Goal: Task Accomplishment & Management: Manage account settings

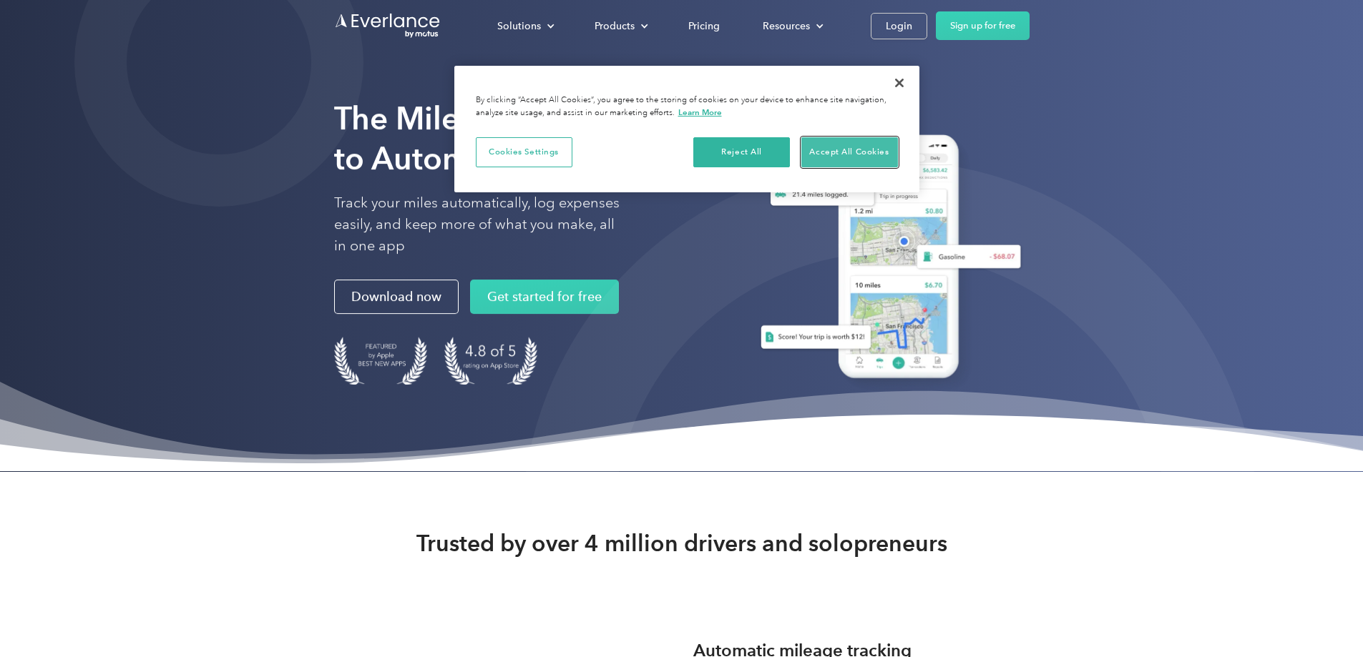
click at [835, 156] on button "Accept All Cookies" at bounding box center [849, 152] width 97 height 30
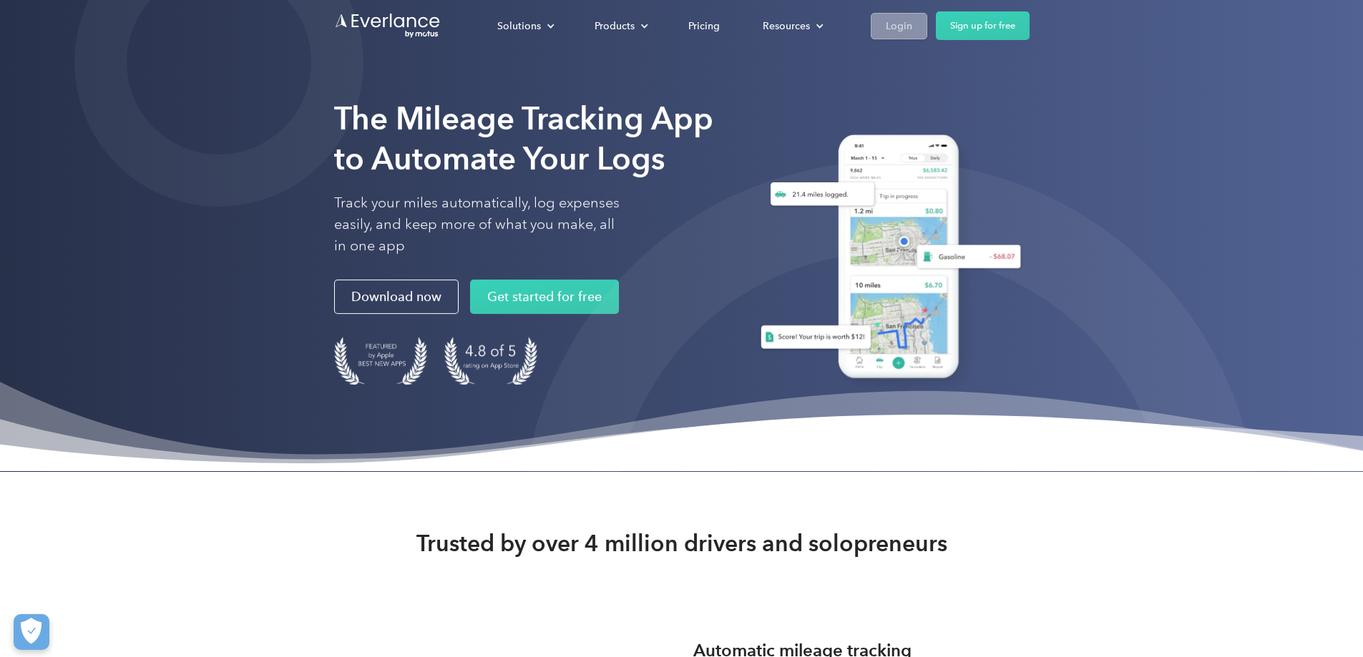
click at [912, 26] on div "Login" at bounding box center [899, 26] width 26 height 18
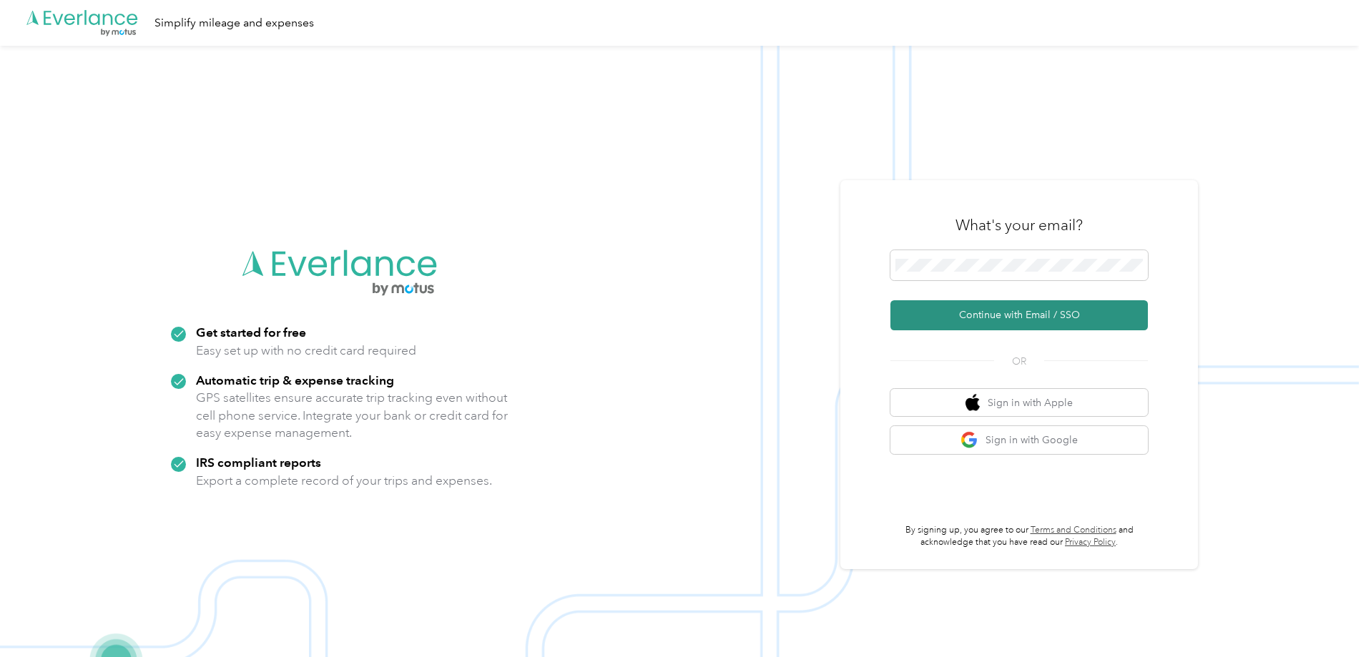
click at [1013, 313] on button "Continue with Email / SSO" at bounding box center [1020, 315] width 258 height 30
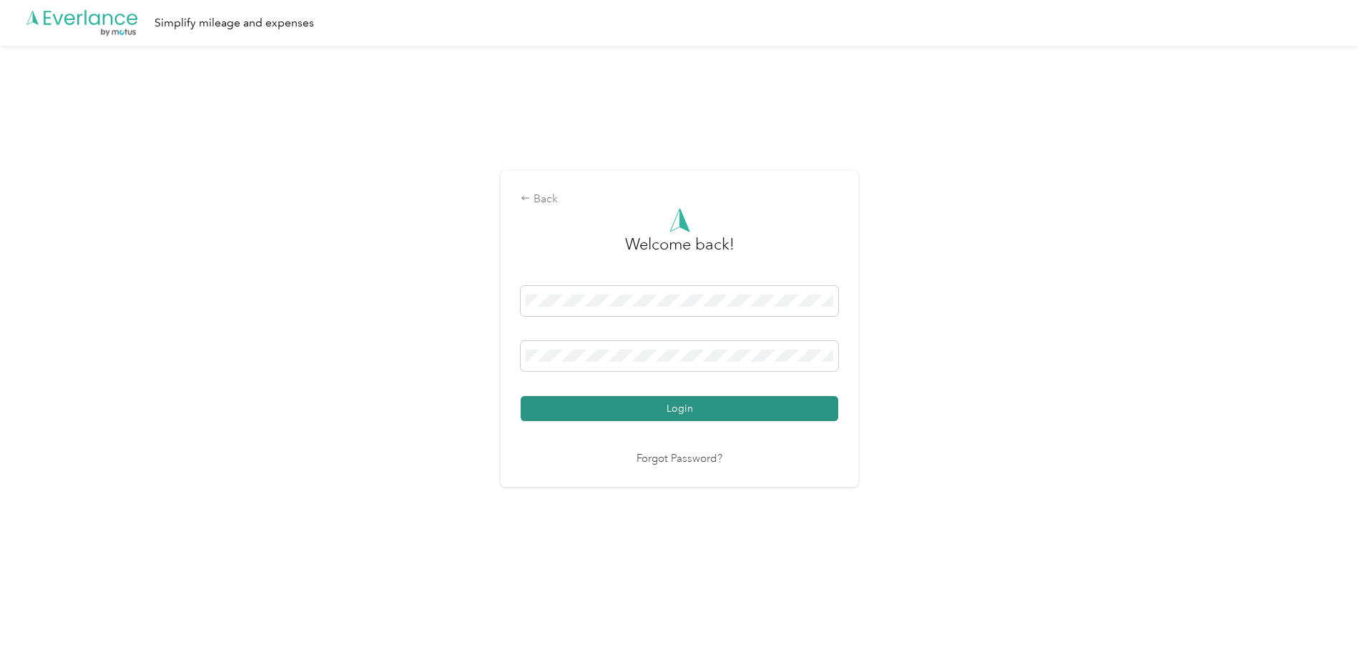
click at [693, 411] on button "Login" at bounding box center [680, 408] width 318 height 25
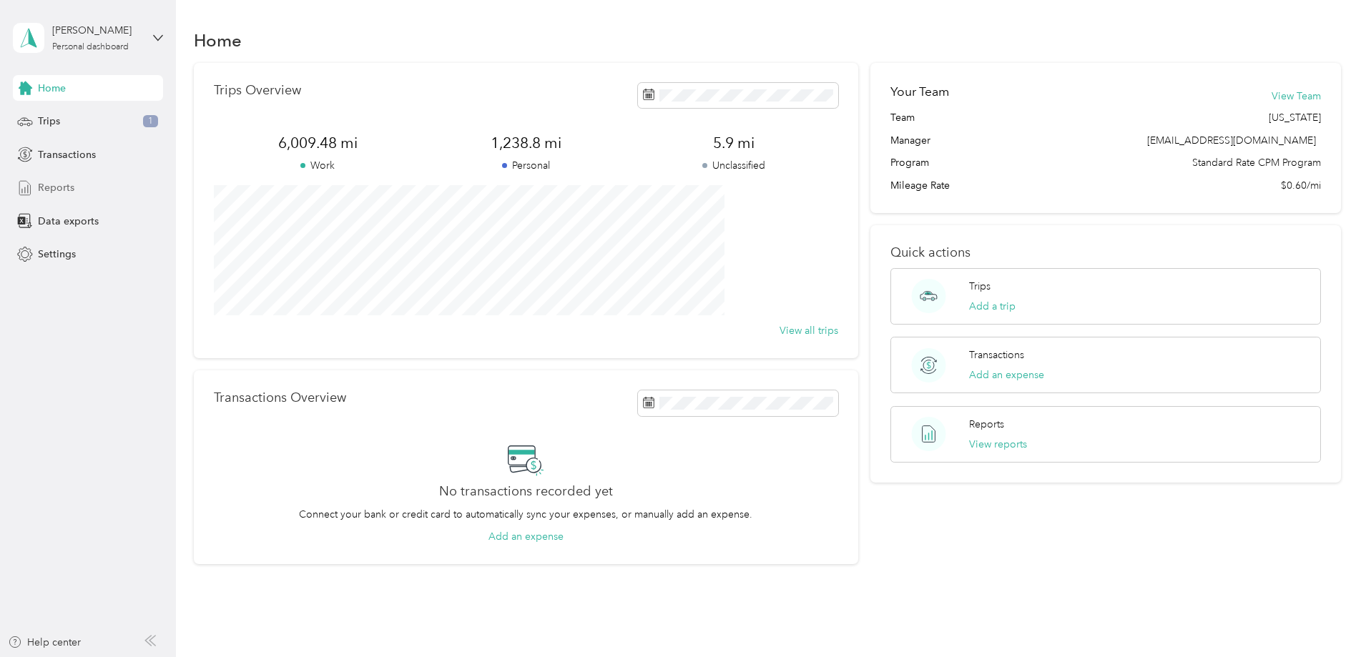
click at [54, 187] on span "Reports" at bounding box center [56, 187] width 36 height 15
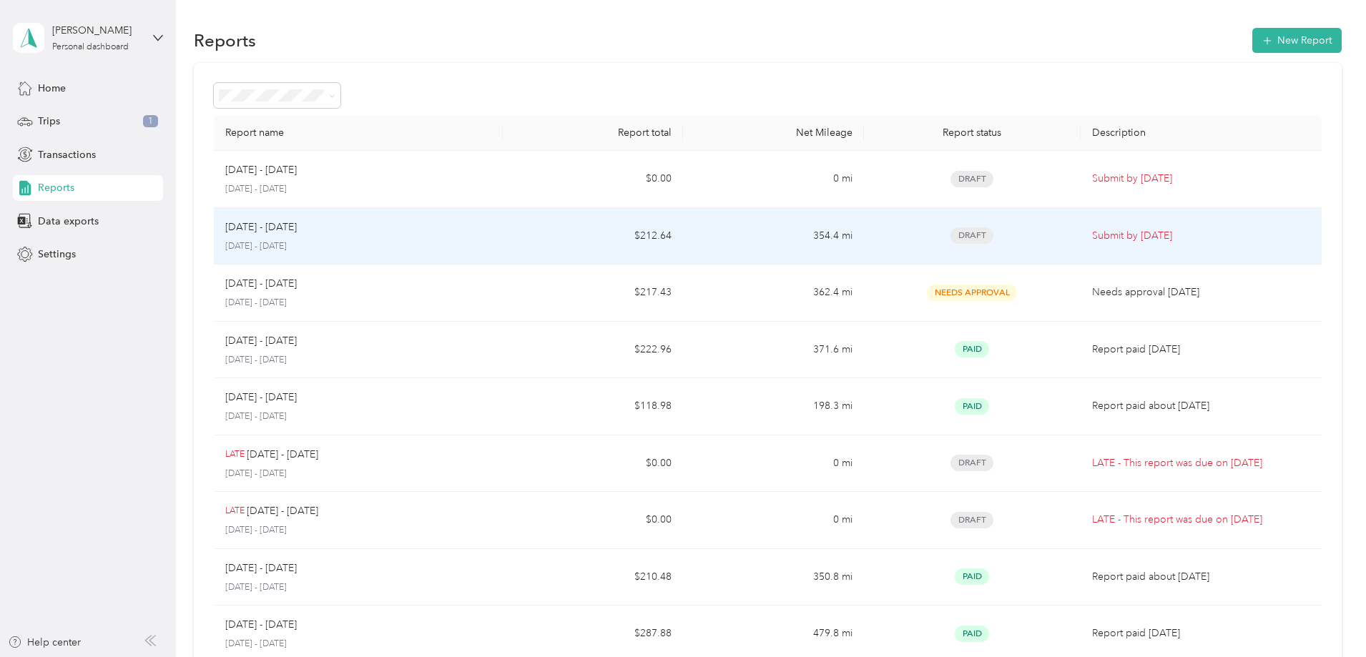
click at [1092, 238] on p "Submit by [DATE]" at bounding box center [1201, 236] width 218 height 16
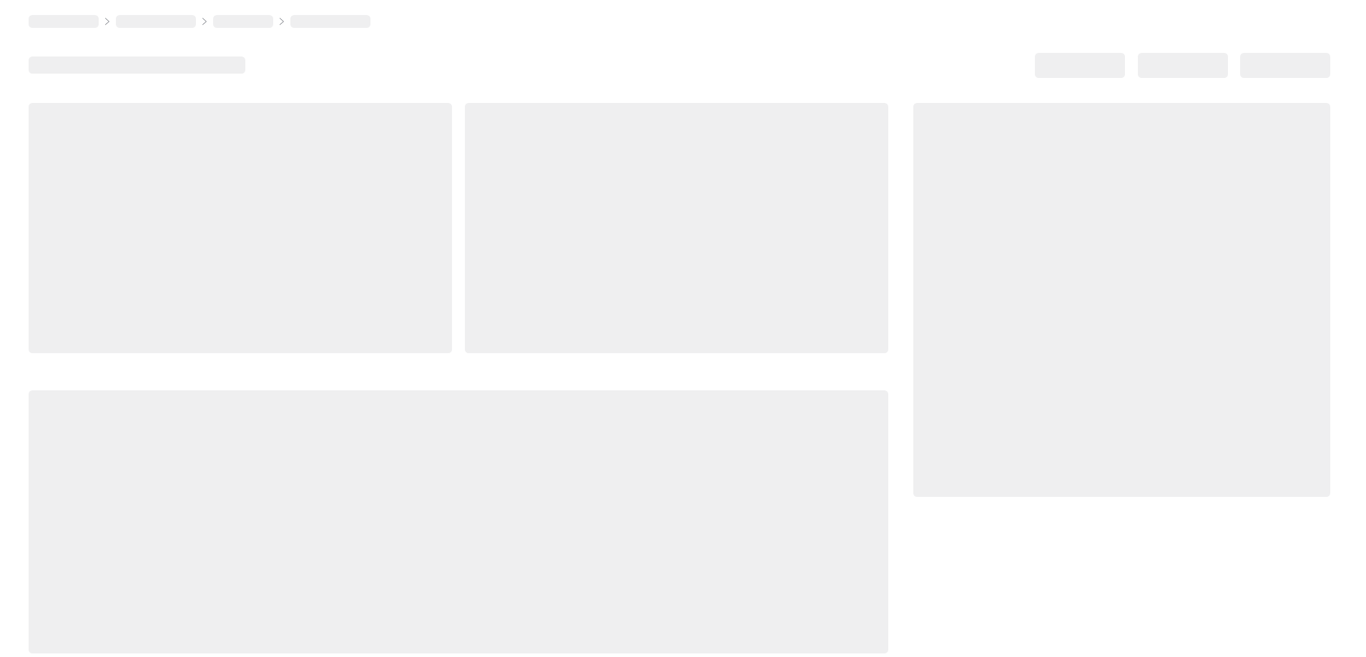
click at [1065, 238] on div at bounding box center [1122, 300] width 417 height 394
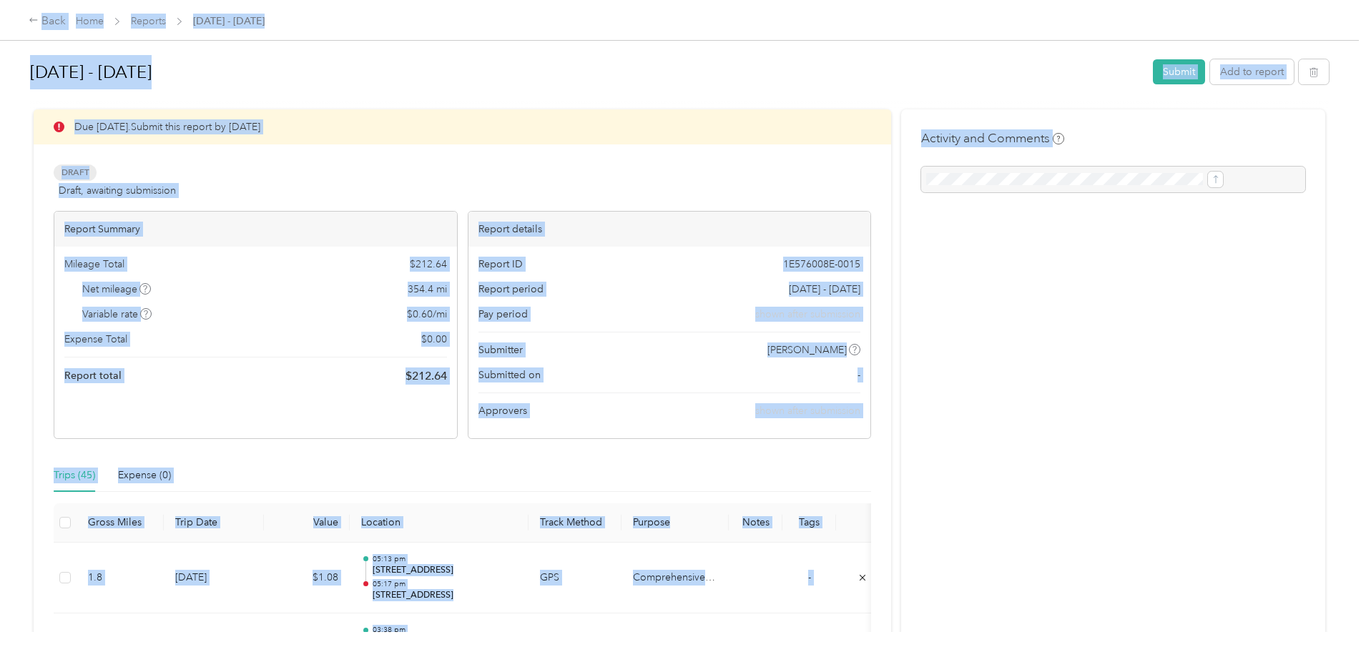
click at [657, 142] on div "Due [DATE]. Submit this report by [DATE]" at bounding box center [463, 126] width 858 height 35
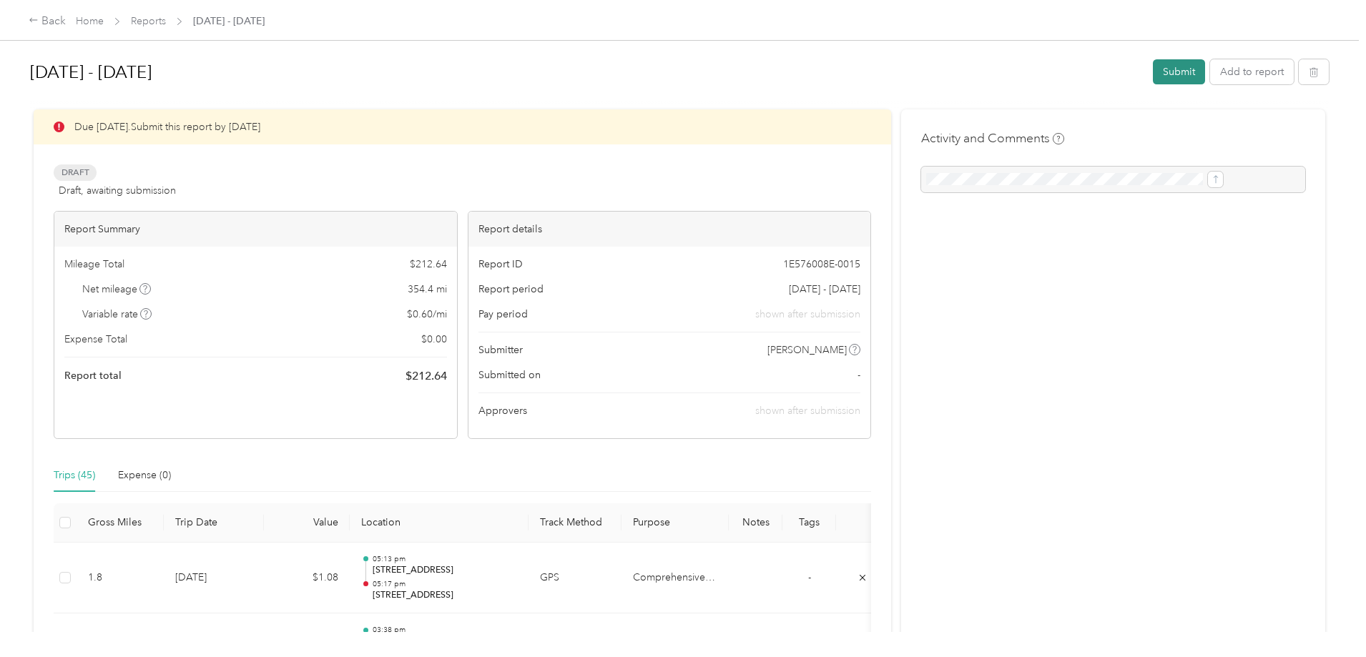
click at [1153, 71] on button "Submit" at bounding box center [1179, 71] width 52 height 25
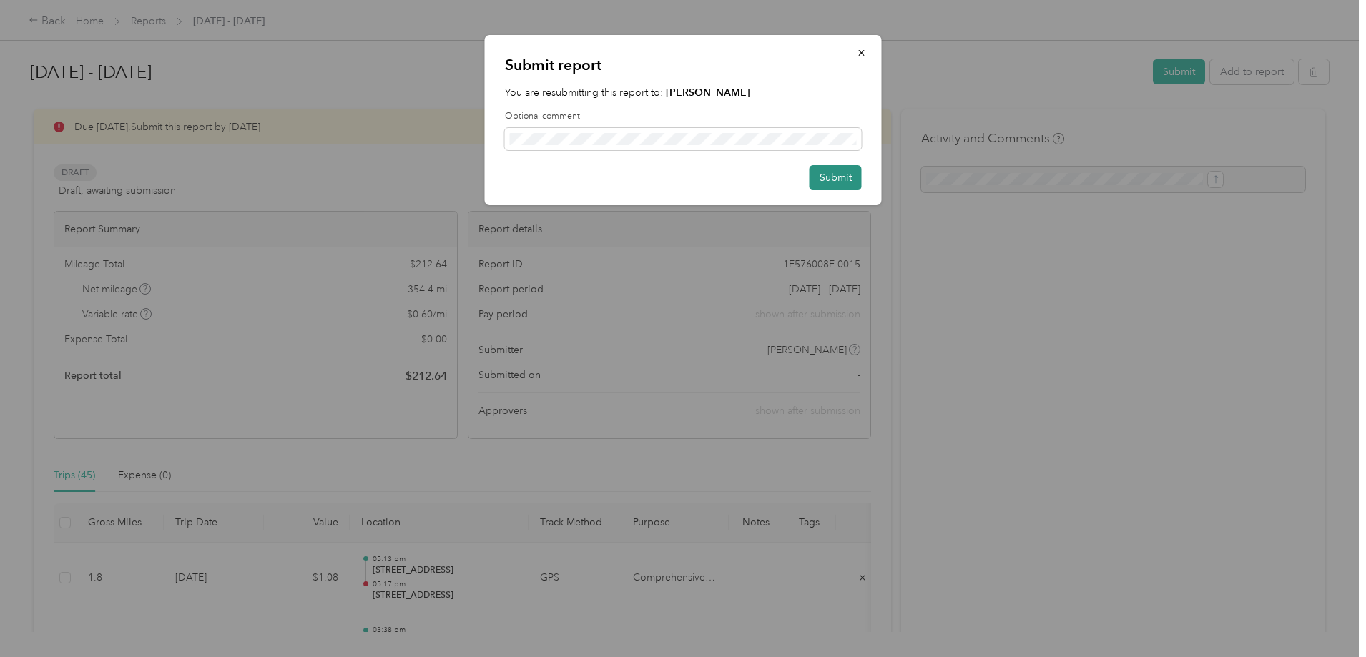
click at [843, 177] on button "Submit" at bounding box center [836, 177] width 52 height 25
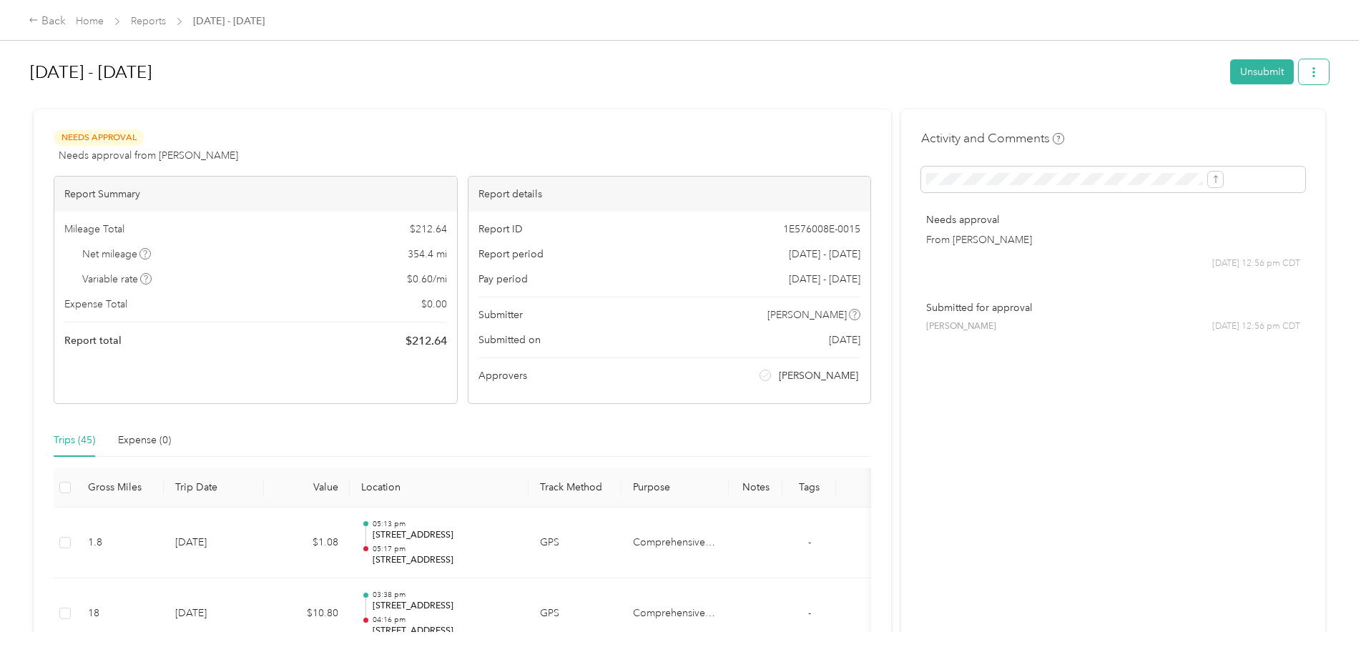
click at [1309, 73] on icon "button" at bounding box center [1314, 72] width 10 height 10
click at [1163, 127] on span "Download" at bounding box center [1155, 124] width 47 height 15
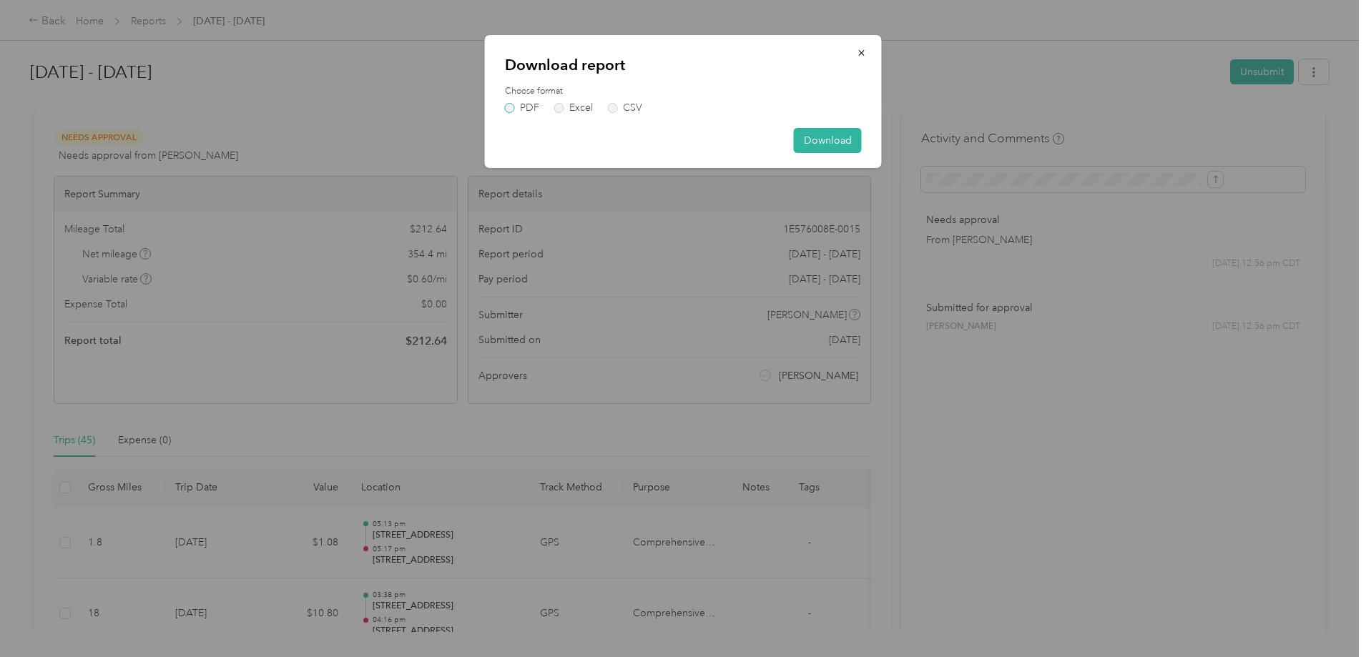
click at [509, 104] on label "PDF" at bounding box center [522, 108] width 34 height 10
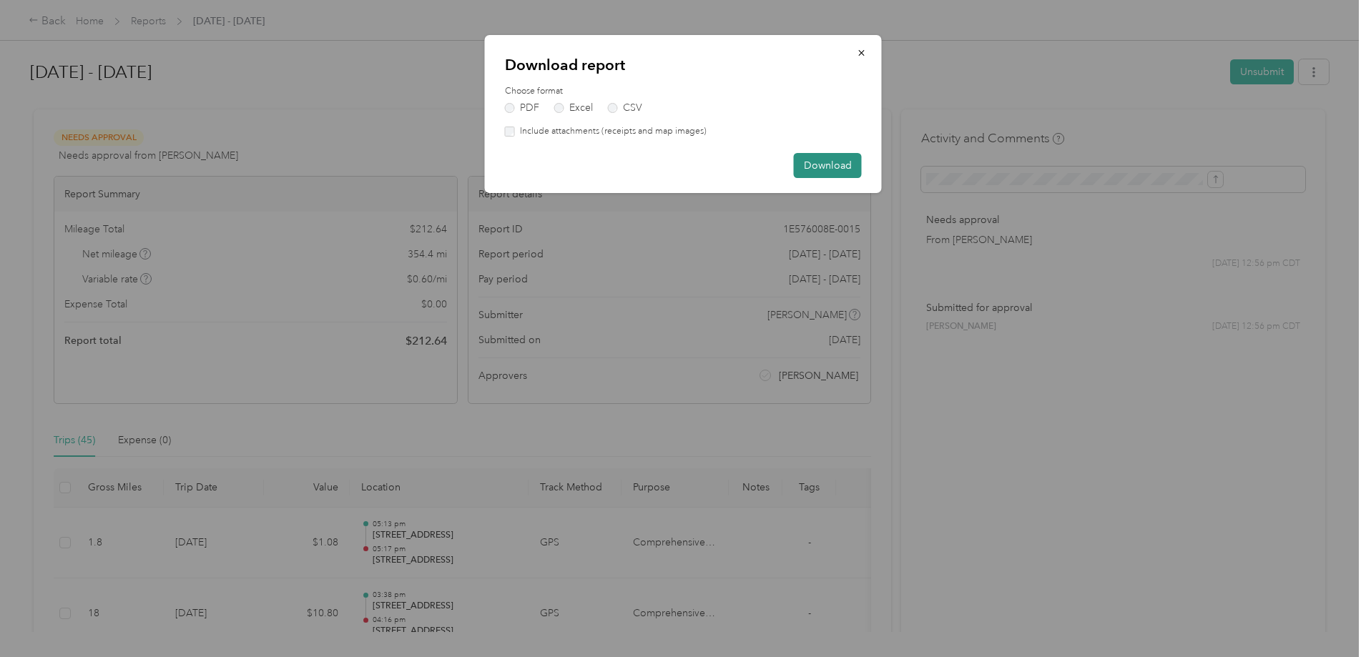
click at [829, 160] on button "Download" at bounding box center [828, 165] width 68 height 25
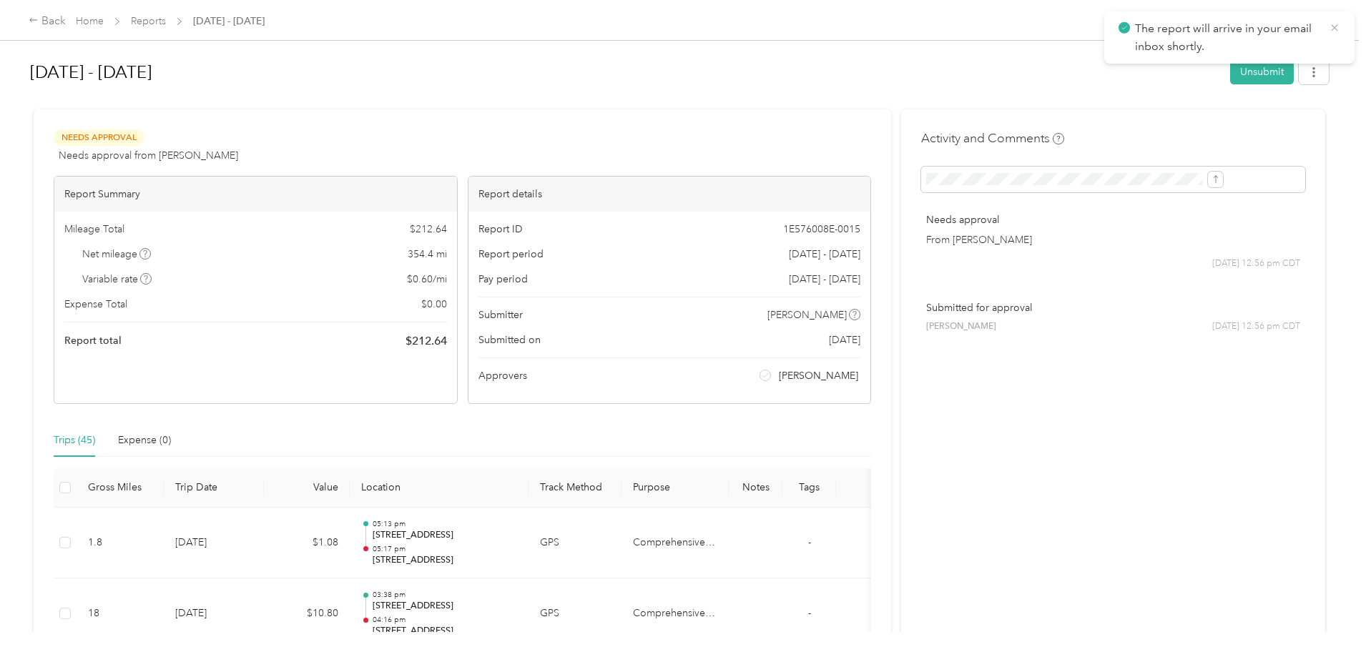
click at [1334, 24] on icon at bounding box center [1334, 27] width 11 height 13
